Goal: Ask a question

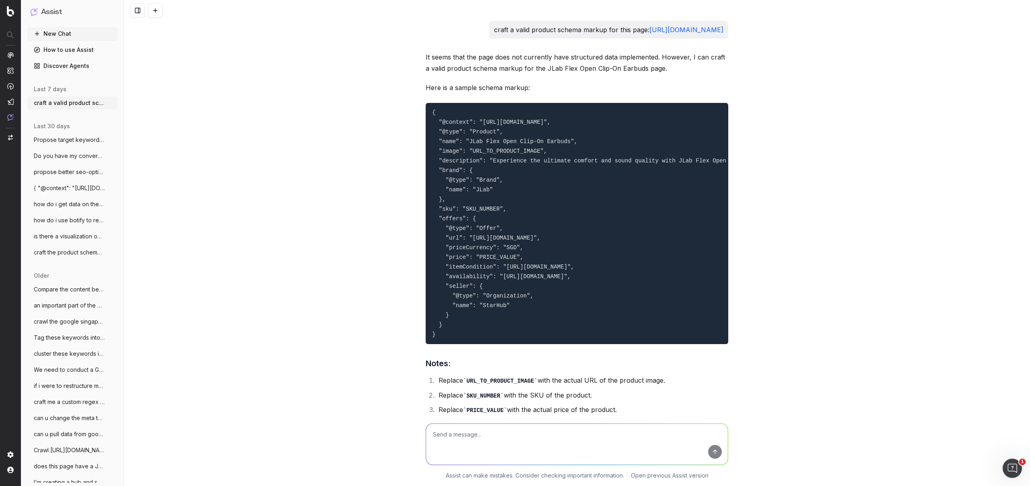
scroll to position [10542, 0]
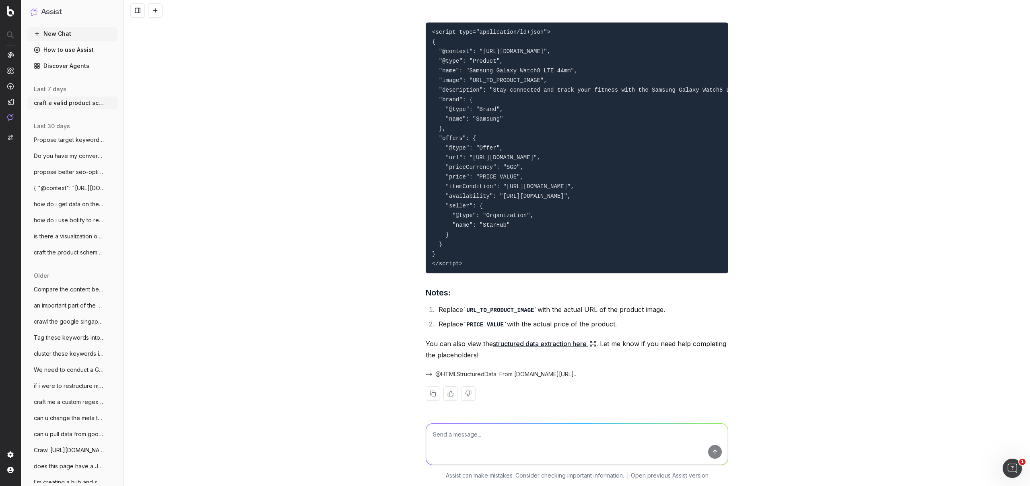
click at [68, 35] on button "New Chat" at bounding box center [72, 33] width 90 height 13
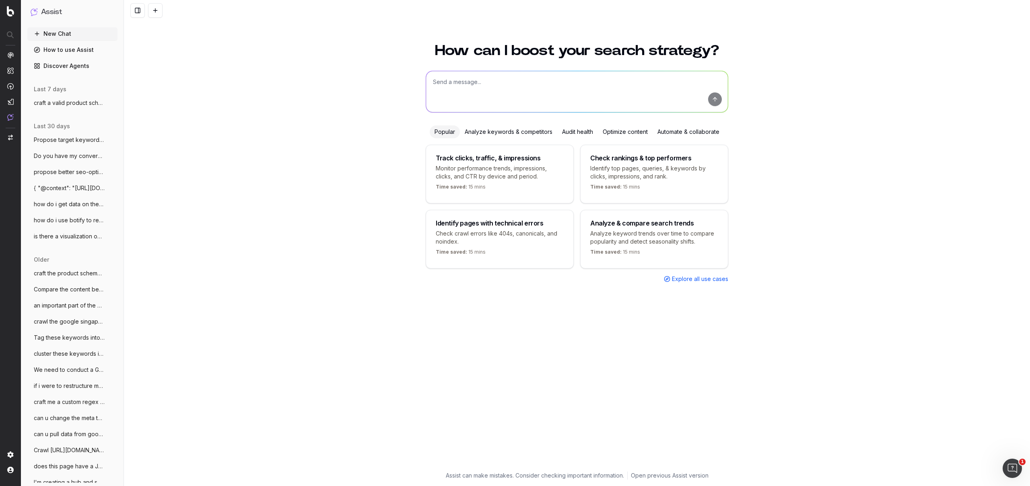
click at [483, 68] on div "How can I boost your search strategy? Popular Analyze keywords & competitors Au…" at bounding box center [577, 253] width 309 height 438
click at [480, 81] on textarea at bounding box center [577, 91] width 302 height 41
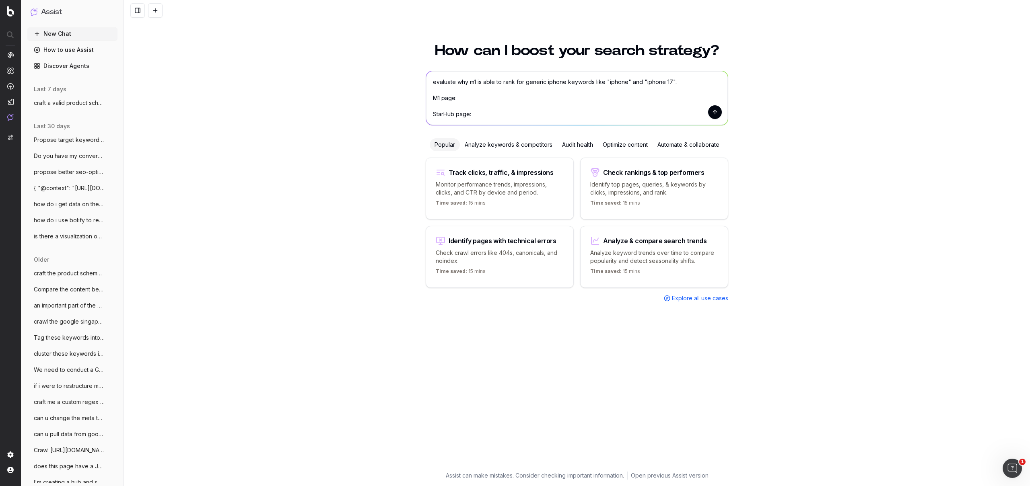
paste textarea "[URL][DOMAIN_NAME]"
click at [488, 95] on textarea "evaluate why m1 is able to rank for generic iphone keywords like "iphone" and "…" at bounding box center [577, 98] width 302 height 54
paste textarea "[URL][DOMAIN_NAME]"
click at [680, 113] on textarea "evaluate why m1 is able to rank for generic iphone keywords like "iphone" and "…" at bounding box center [577, 98] width 302 height 54
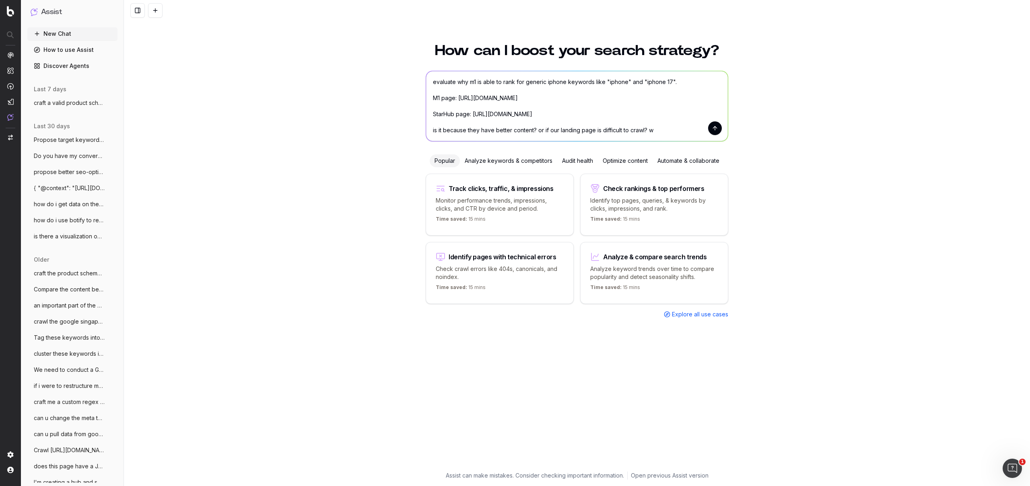
type textarea "evaluate why m1 is able to rank for generic iphone keywords like "iphone" and "…"
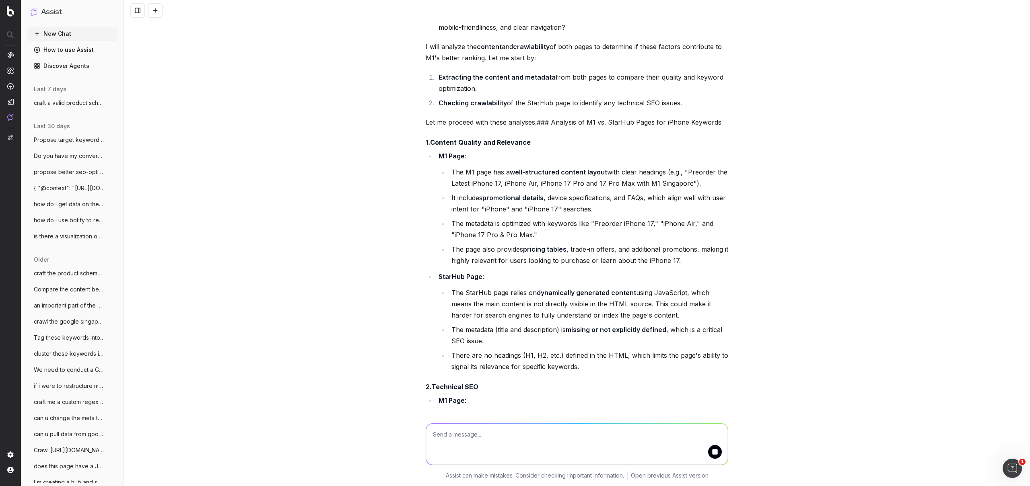
scroll to position [251, 0]
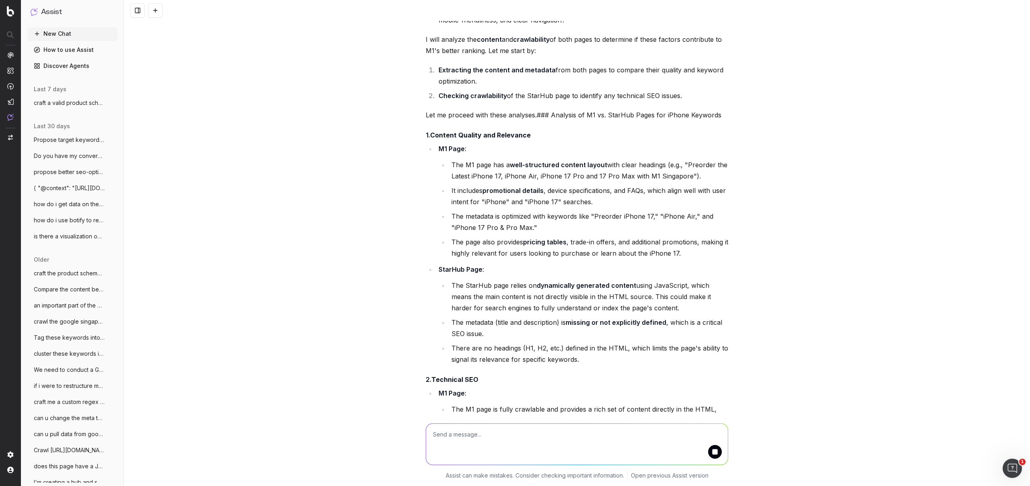
click at [544, 284] on li "The StarHub page relies on dynamically generated content using JavaScript, whic…" at bounding box center [588, 297] width 279 height 34
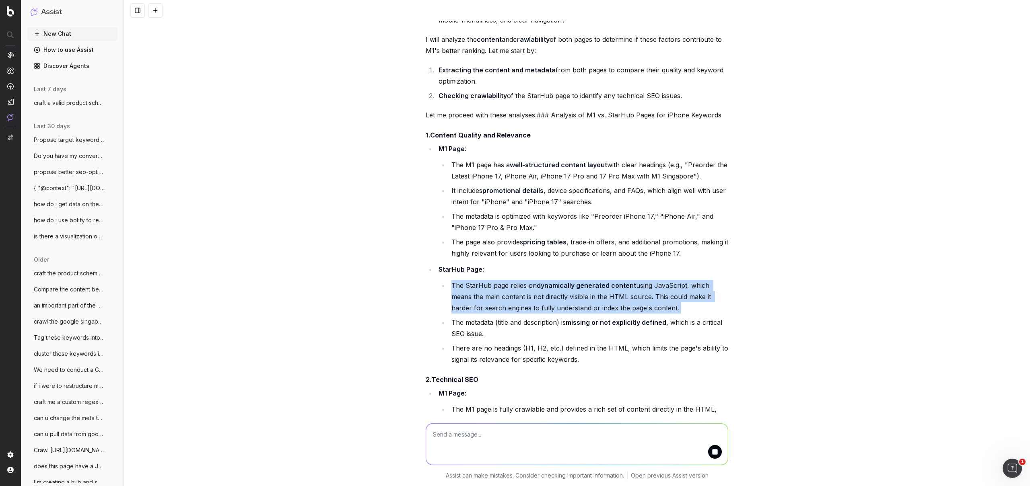
click at [544, 284] on li "The StarHub page relies on dynamically generated content using JavaScript, whic…" at bounding box center [588, 297] width 279 height 34
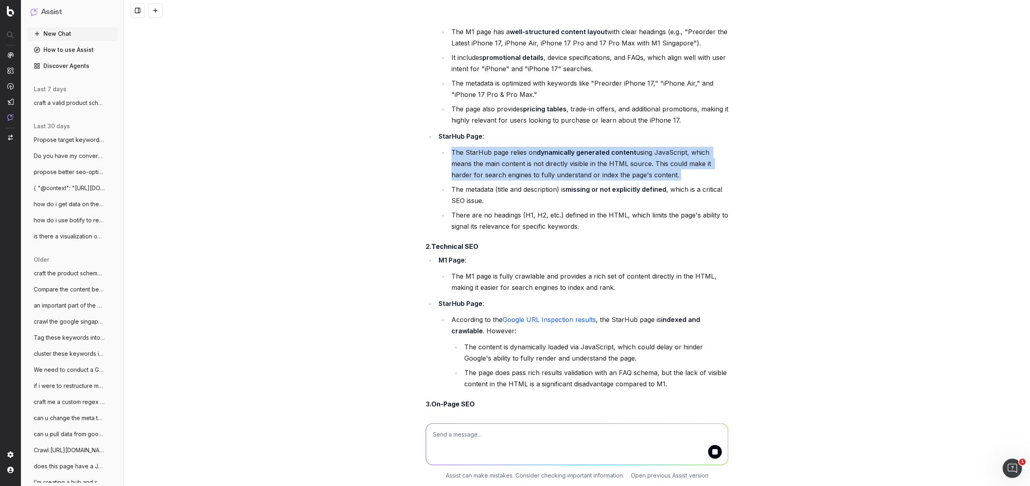
scroll to position [389, 0]
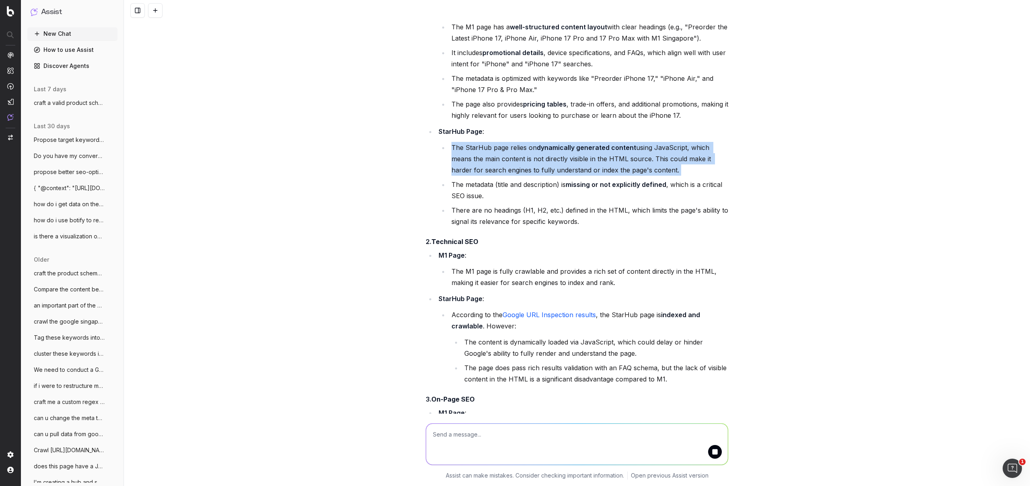
click at [579, 150] on li "The StarHub page relies on dynamically generated content using JavaScript, whic…" at bounding box center [588, 159] width 279 height 34
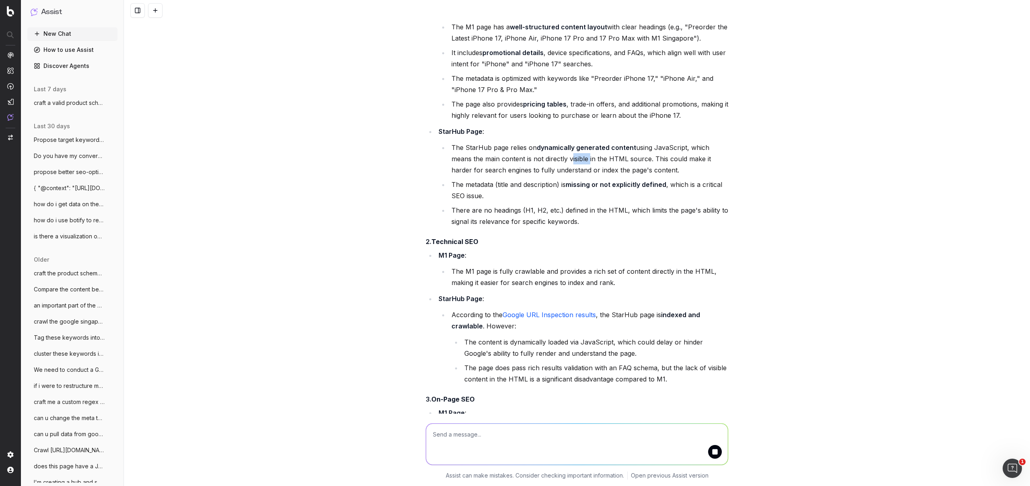
click at [579, 150] on li "The StarHub page relies on dynamically generated content using JavaScript, whic…" at bounding box center [588, 159] width 279 height 34
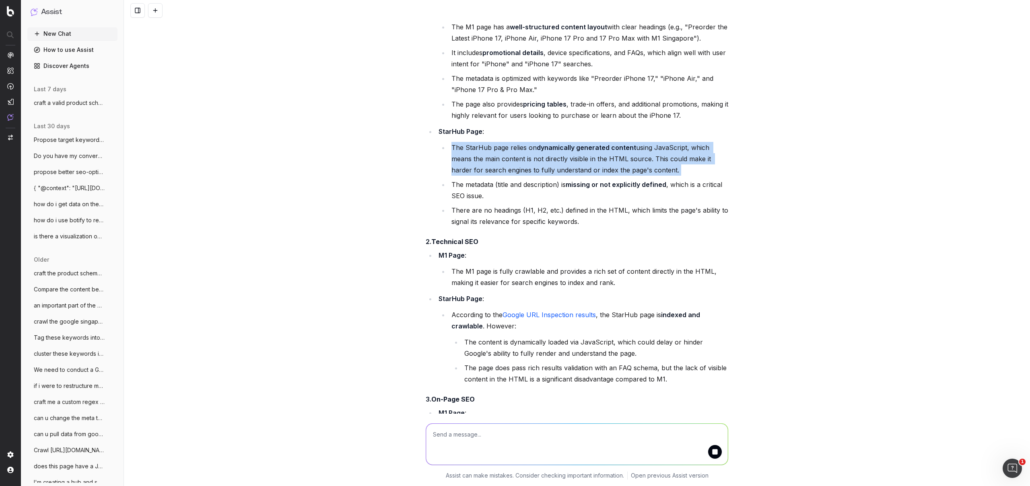
click at [579, 150] on li "The StarHub page relies on dynamically generated content using JavaScript, whic…" at bounding box center [588, 159] width 279 height 34
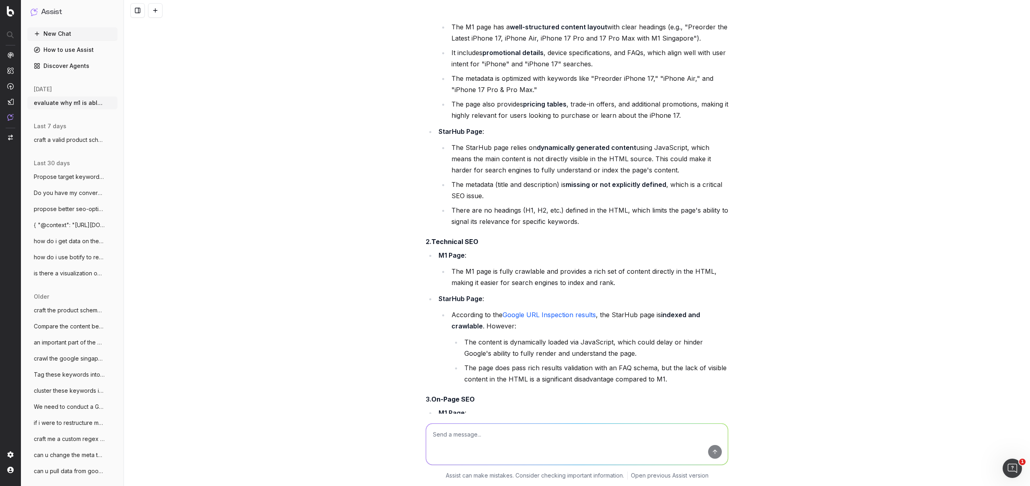
click at [595, 179] on li "The metadata (title and description) is missing or not explicitly defined , whi…" at bounding box center [588, 190] width 279 height 23
click at [588, 207] on li "There are no headings (H1, H2, etc.) defined in the HTML, which limits the page…" at bounding box center [588, 216] width 279 height 23
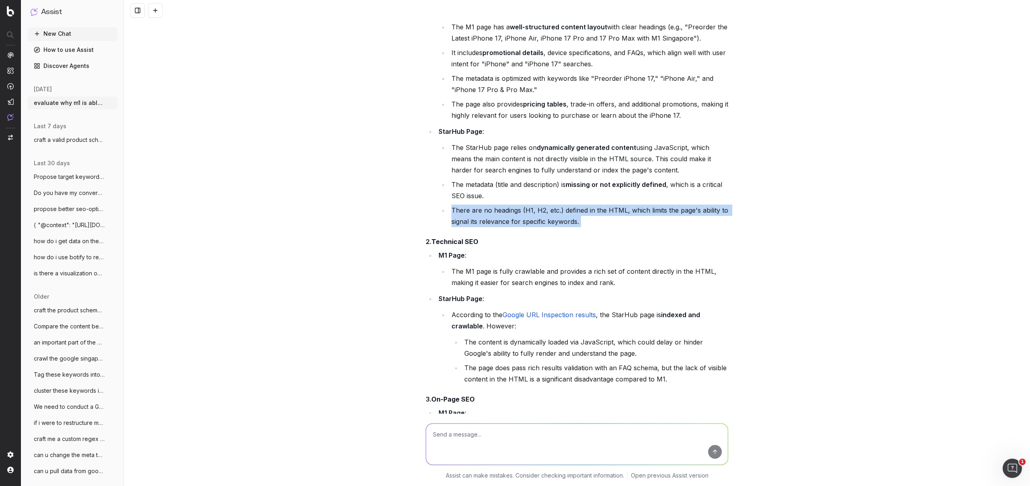
click at [588, 207] on li "There are no headings (H1, H2, etc.) defined in the HTML, which limits the page…" at bounding box center [588, 216] width 279 height 23
click at [615, 208] on li "There are no headings (H1, H2, etc.) defined in the HTML, which limits the page…" at bounding box center [588, 216] width 279 height 23
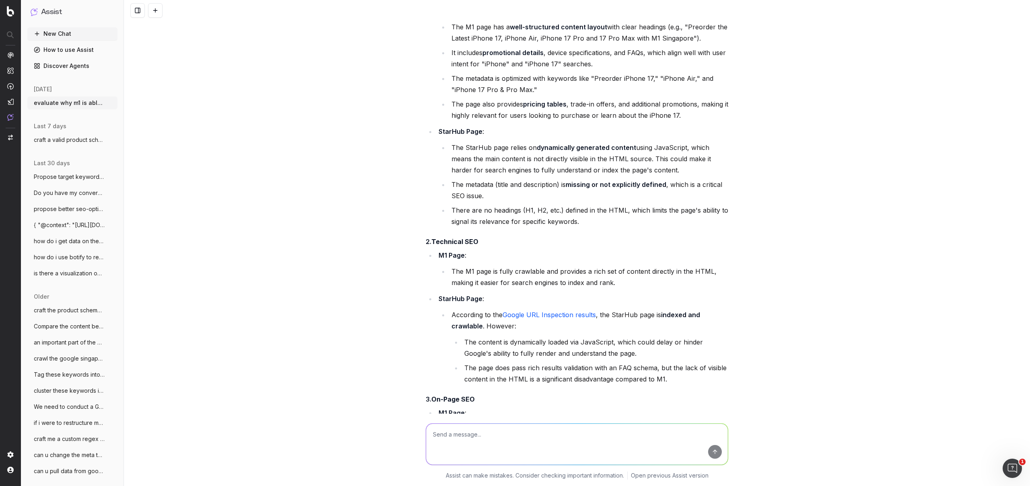
click at [496, 208] on li "There are no headings (H1, H2, etc.) defined in the HTML, which limits the page…" at bounding box center [588, 216] width 279 height 23
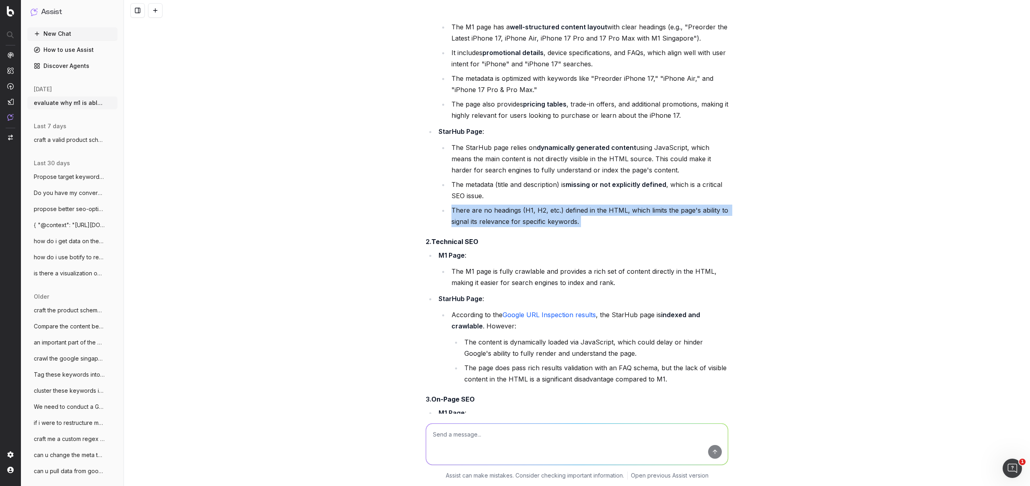
click at [496, 208] on li "There are no headings (H1, H2, etc.) defined in the HTML, which limits the page…" at bounding box center [588, 216] width 279 height 23
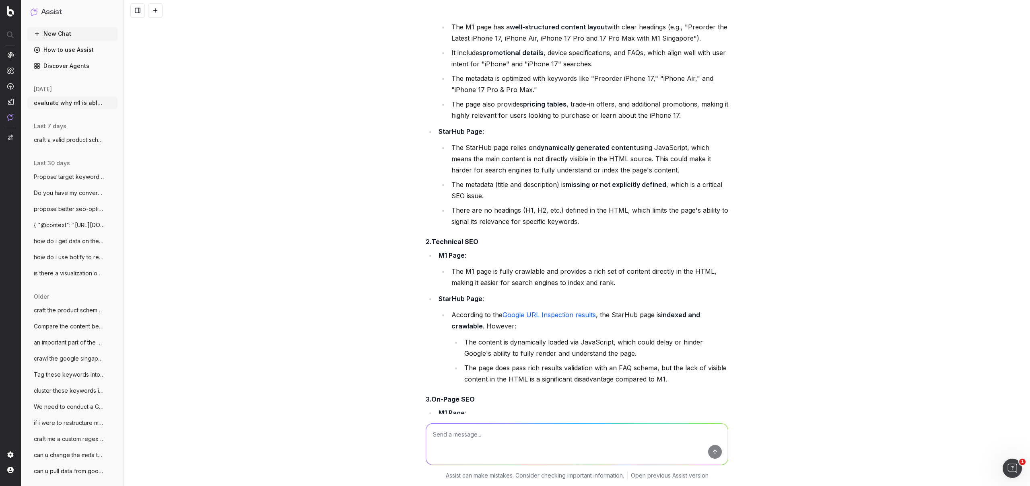
click at [511, 266] on li "The M1 page is fully crawlable and provides a rich set of content directly in t…" at bounding box center [588, 277] width 279 height 23
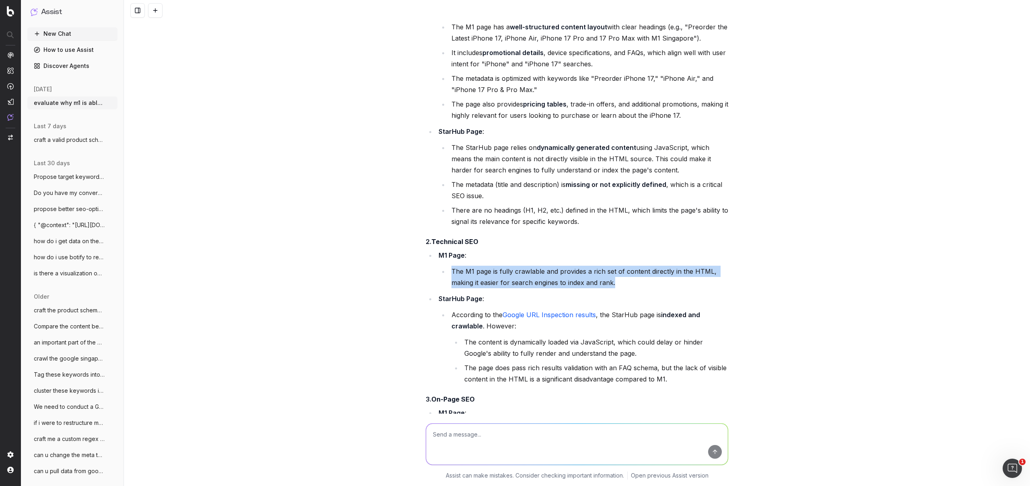
click at [511, 266] on li "The M1 page is fully crawlable and provides a rich set of content directly in t…" at bounding box center [588, 277] width 279 height 23
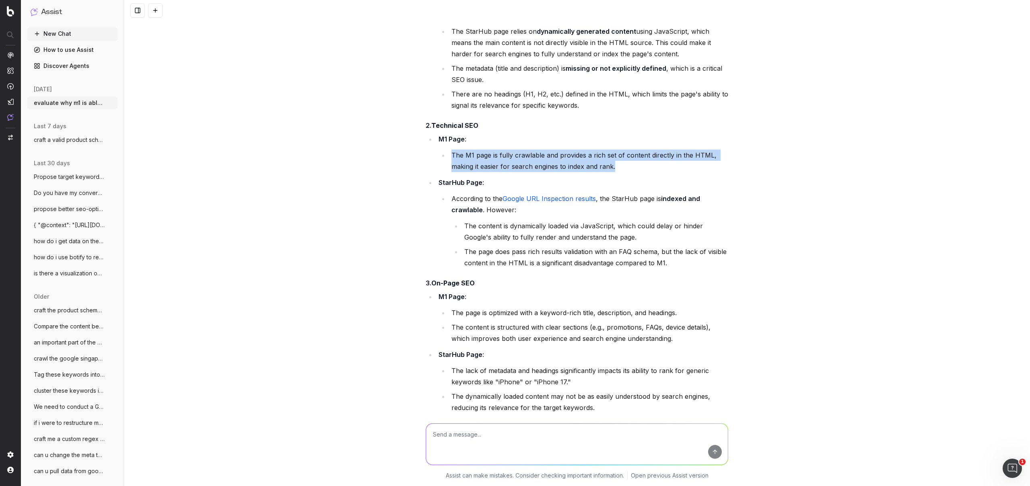
scroll to position [514, 0]
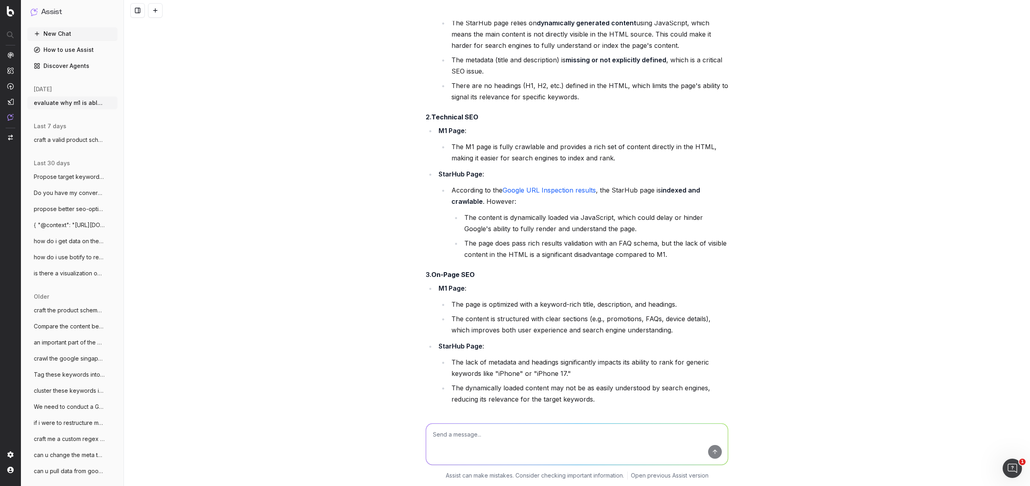
click at [545, 221] on li "The content is dynamically loaded via JavaScript, which could delay or hinder G…" at bounding box center [595, 223] width 266 height 23
